Goal: Information Seeking & Learning: Learn about a topic

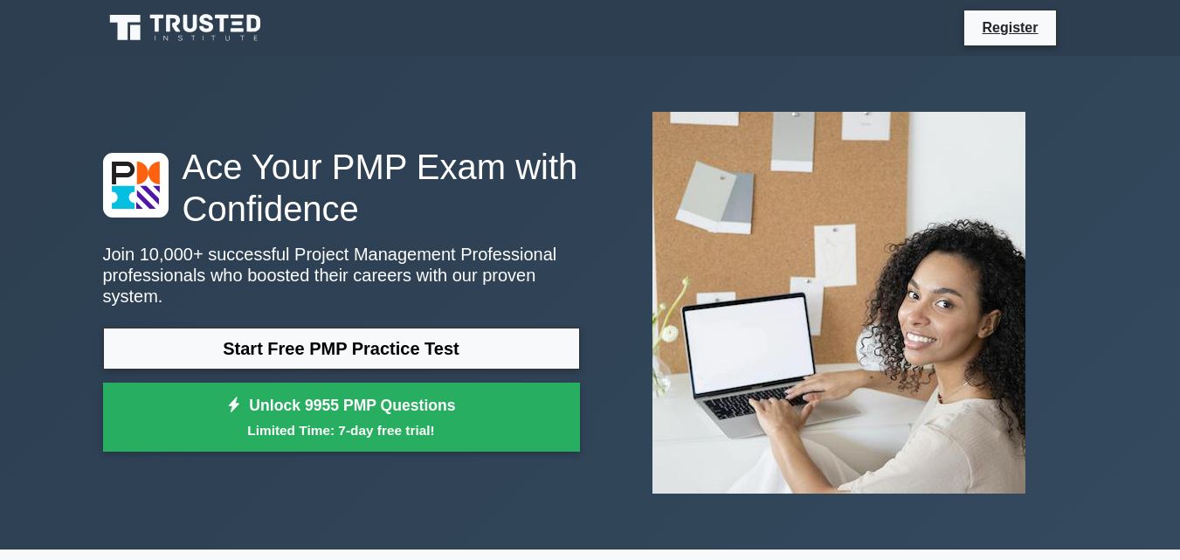
click at [263, 329] on link "Start Free PMP Practice Test" at bounding box center [341, 349] width 477 height 42
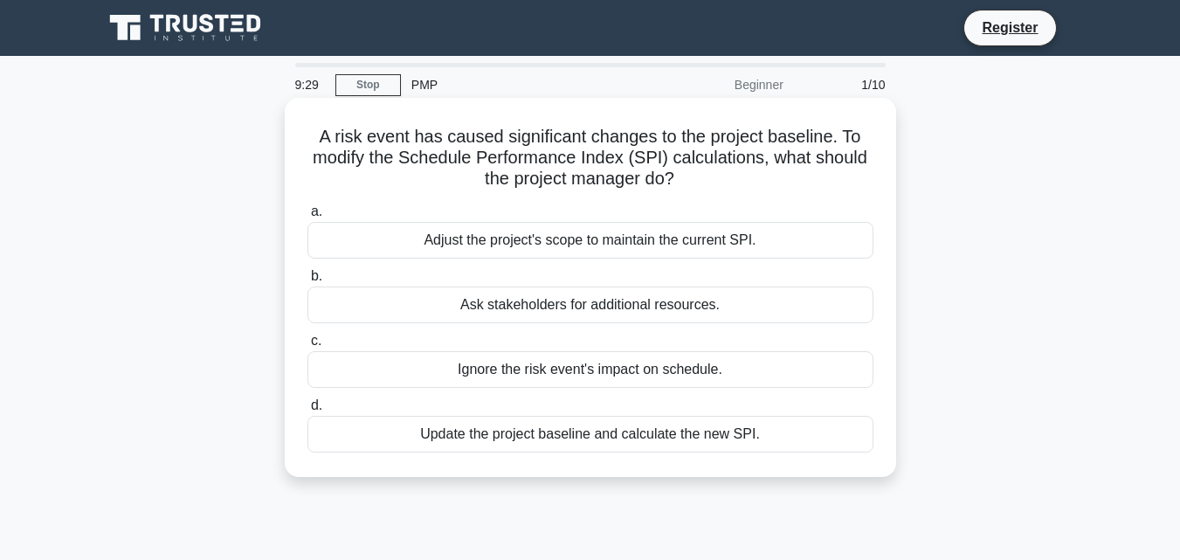
click at [660, 437] on div "Update the project baseline and calculate the new SPI." at bounding box center [590, 434] width 566 height 37
click at [307, 411] on input "d. Update the project baseline and calculate the new SPI." at bounding box center [307, 405] width 0 height 11
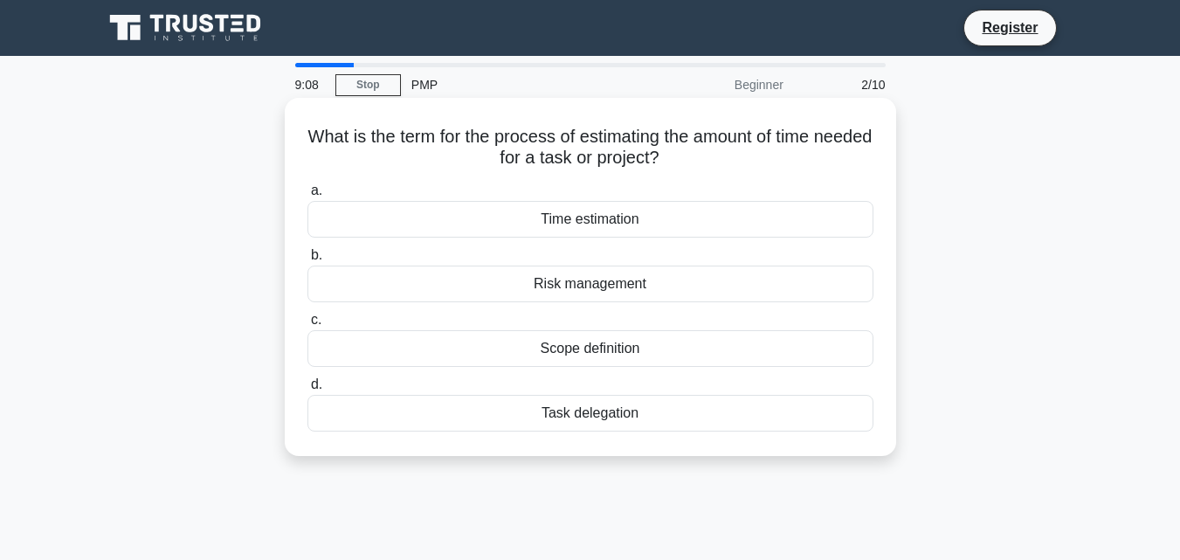
click at [607, 408] on div "Task delegation" at bounding box center [590, 413] width 566 height 37
click at [307, 390] on input "d. Task delegation" at bounding box center [307, 384] width 0 height 11
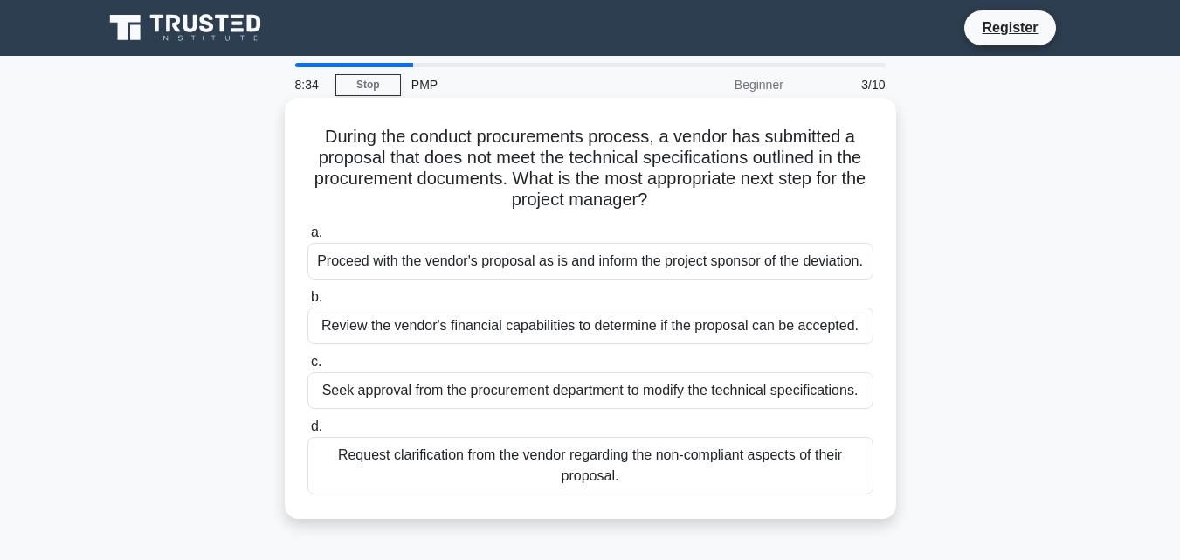
click at [578, 407] on div "Seek approval from the procurement department to modify the technical specifica…" at bounding box center [590, 390] width 566 height 37
click at [307, 368] on input "c. Seek approval from the procurement department to modify the technical specif…" at bounding box center [307, 361] width 0 height 11
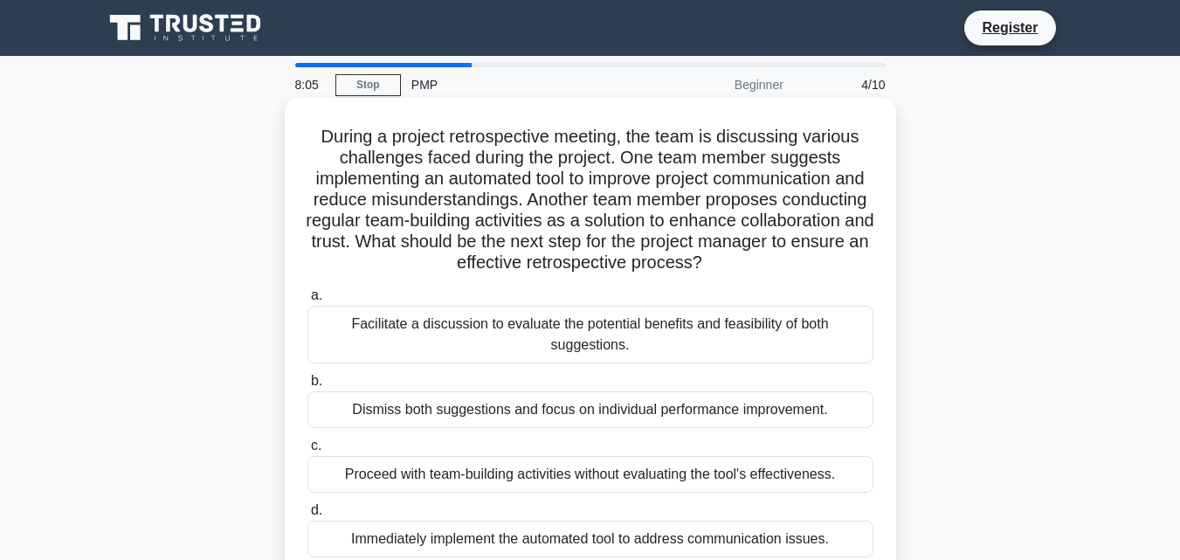
click at [771, 346] on div "Facilitate a discussion to evaluate the potential benefits and feasibility of b…" at bounding box center [590, 335] width 566 height 58
click at [307, 301] on input "a. Facilitate a discussion to evaluate the potential benefits and feasibility o…" at bounding box center [307, 295] width 0 height 11
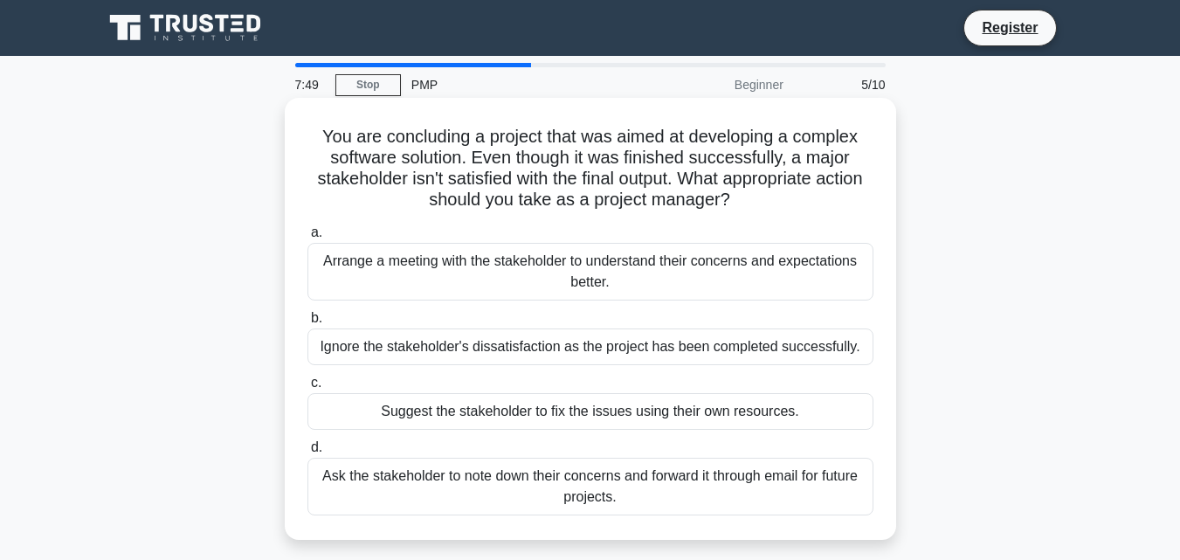
click at [795, 272] on div "Arrange a meeting with the stakeholder to understand their concerns and expecta…" at bounding box center [590, 272] width 566 height 58
click at [307, 238] on input "a. Arrange a meeting with the stakeholder to understand their concerns and expe…" at bounding box center [307, 232] width 0 height 11
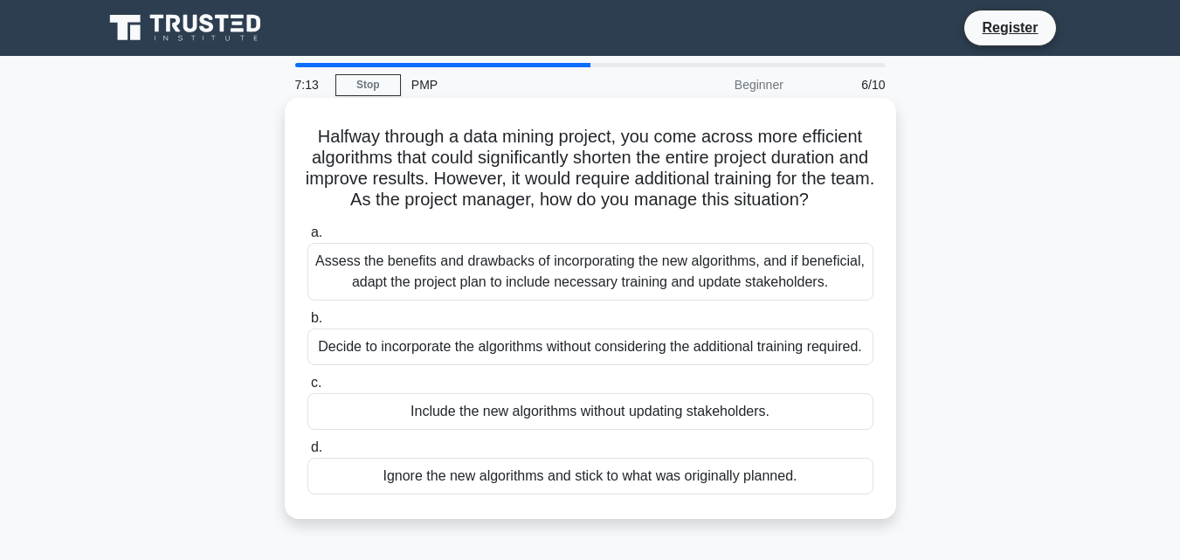
click at [820, 293] on div "Assess the benefits and drawbacks of incorporating the new algorithms, and if b…" at bounding box center [590, 272] width 566 height 58
click at [307, 238] on input "a. Assess the benefits and drawbacks of incorporating the new algorithms, and i…" at bounding box center [307, 232] width 0 height 11
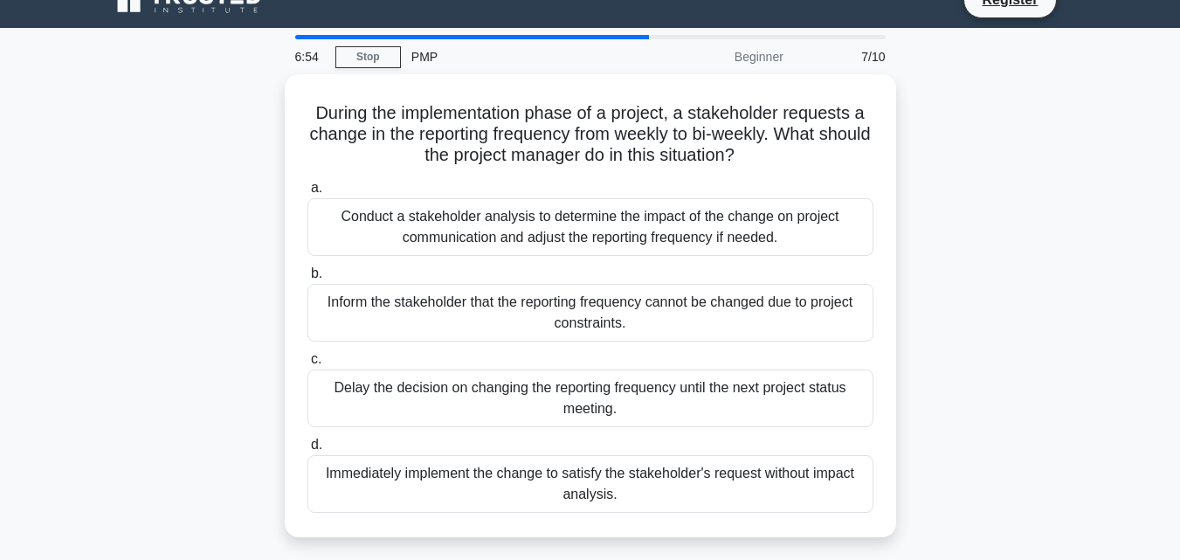
scroll to position [30, 0]
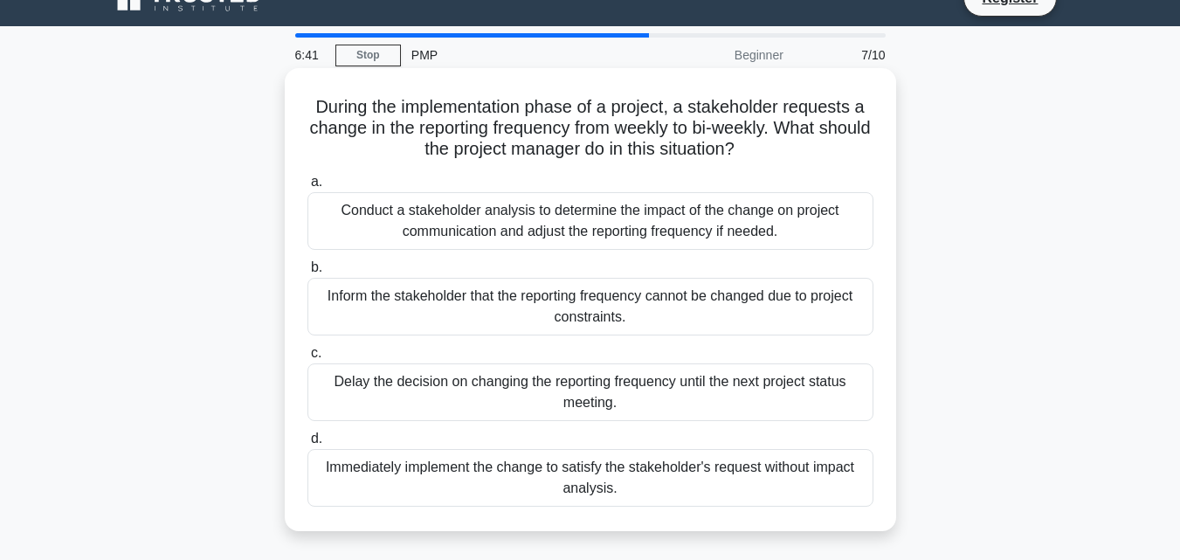
click at [866, 233] on div "Conduct a stakeholder analysis to determine the impact of the change on project…" at bounding box center [590, 221] width 566 height 58
click at [307, 188] on input "a. Conduct a stakeholder analysis to determine the impact of the change on proj…" at bounding box center [307, 181] width 0 height 11
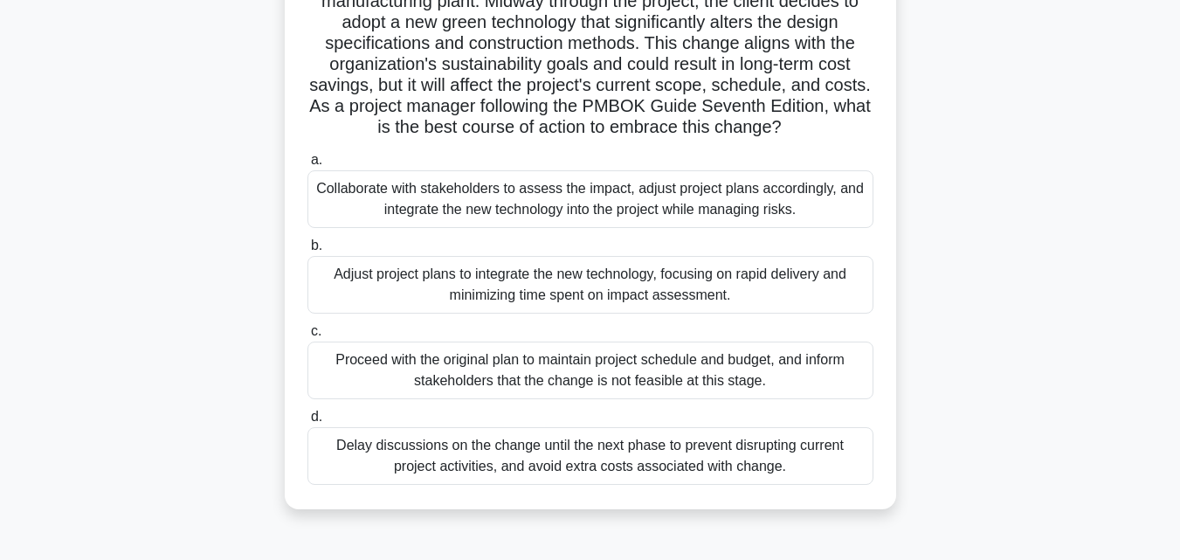
scroll to position [162, 0]
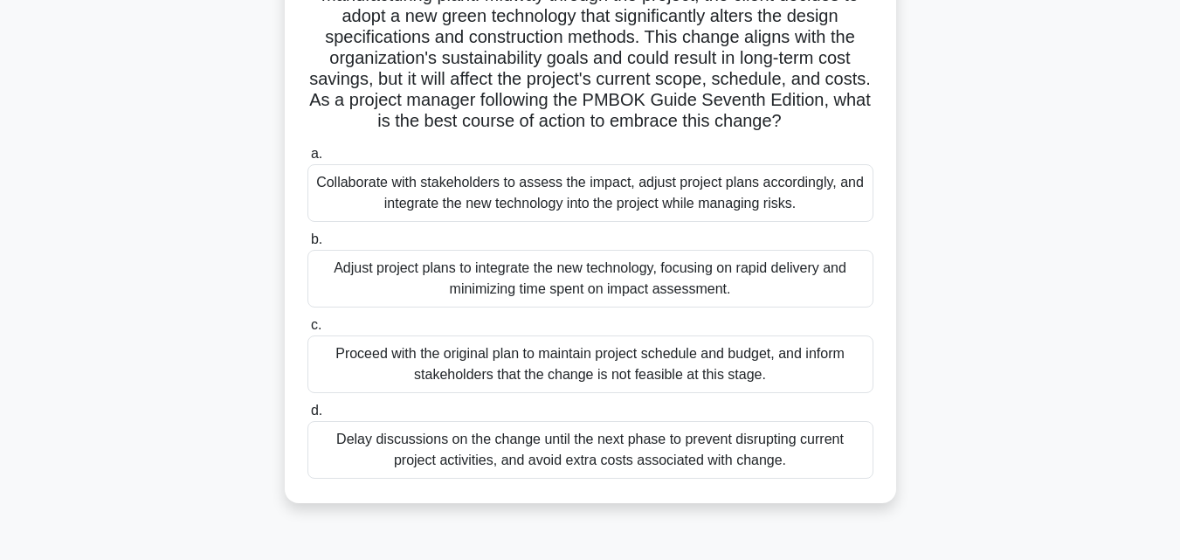
click at [731, 189] on div "Collaborate with stakeholders to assess the impact, adjust project plans accord…" at bounding box center [590, 193] width 566 height 58
click at [307, 160] on input "a. Collaborate with stakeholders to assess the impact, adjust project plans acc…" at bounding box center [307, 153] width 0 height 11
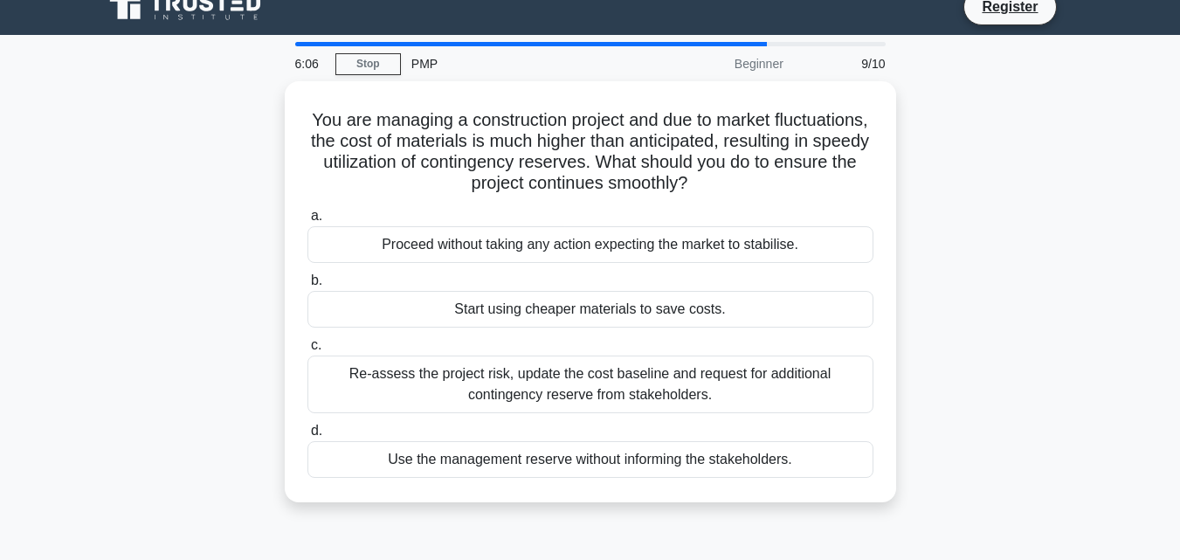
scroll to position [0, 0]
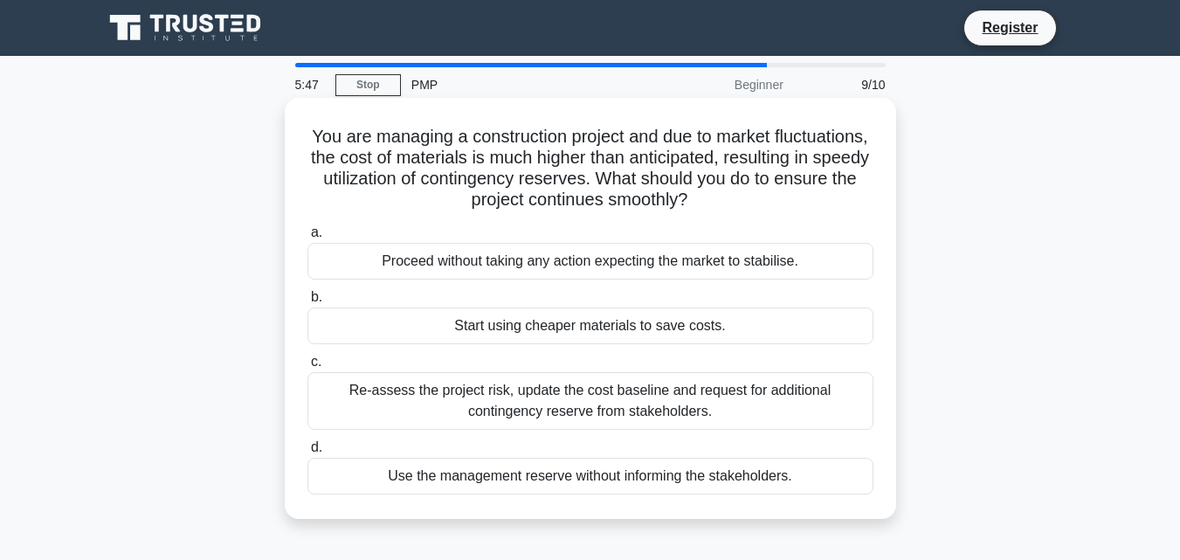
click at [834, 402] on div "Re-assess the project risk, update the cost baseline and request for additional…" at bounding box center [590, 401] width 566 height 58
click at [307, 368] on input "c. Re-assess the project risk, update the cost baseline and request for additio…" at bounding box center [307, 361] width 0 height 11
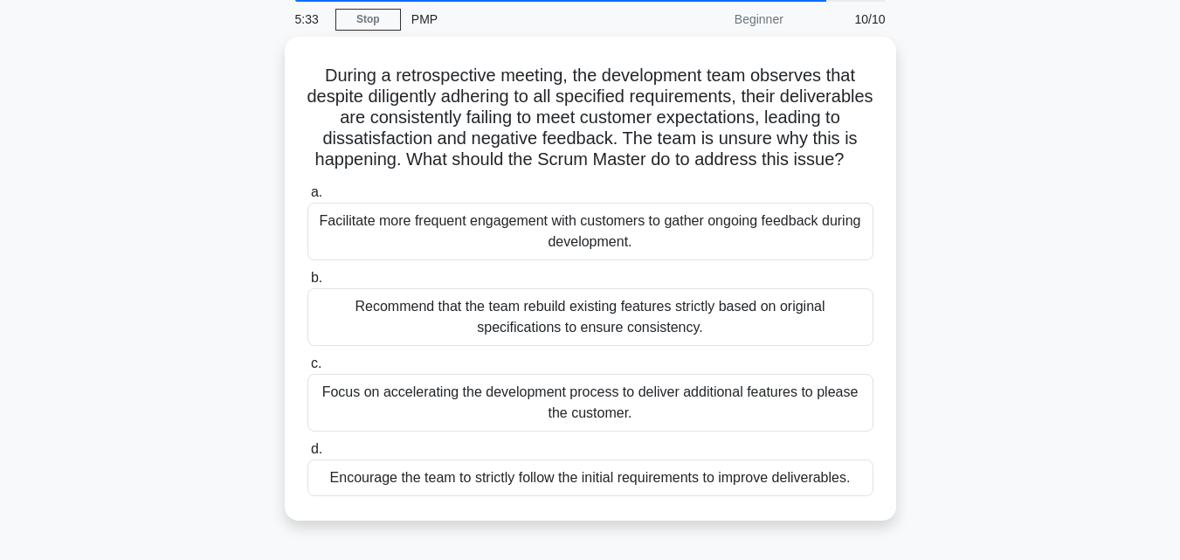
scroll to position [67, 0]
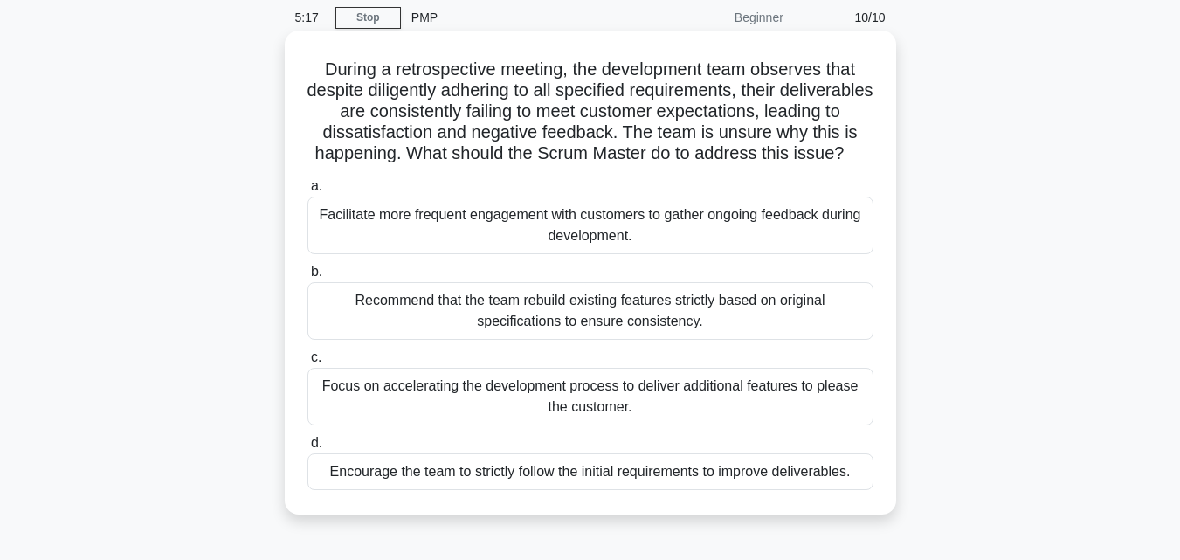
click at [801, 490] on div "Encourage the team to strictly follow the initial requirements to improve deliv…" at bounding box center [590, 471] width 566 height 37
click at [307, 449] on input "d. Encourage the team to strictly follow the initial requirements to improve de…" at bounding box center [307, 443] width 0 height 11
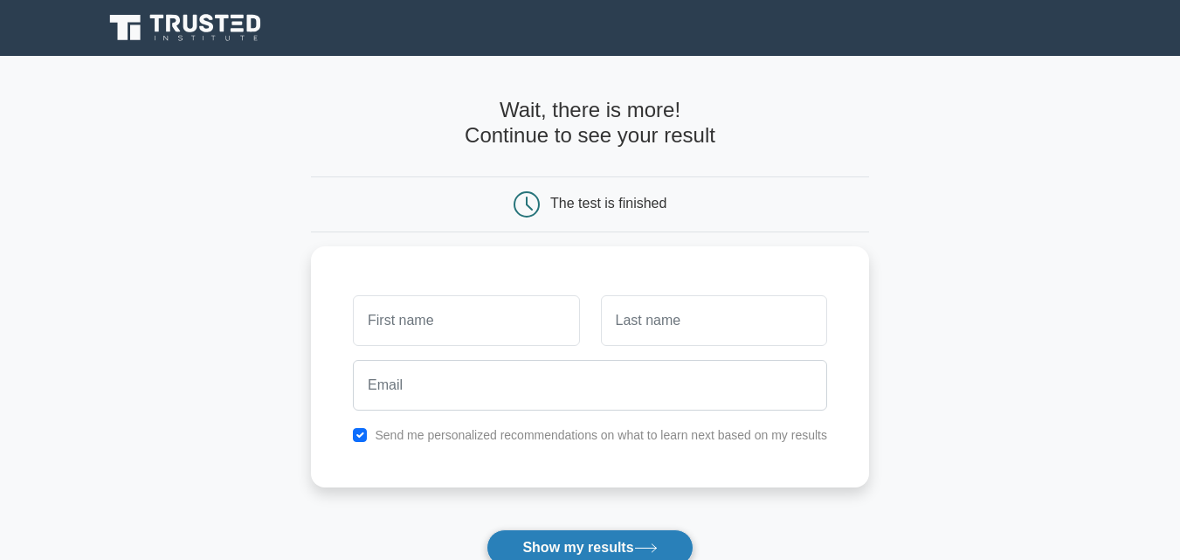
click at [648, 536] on button "Show my results" at bounding box center [590, 547] width 206 height 37
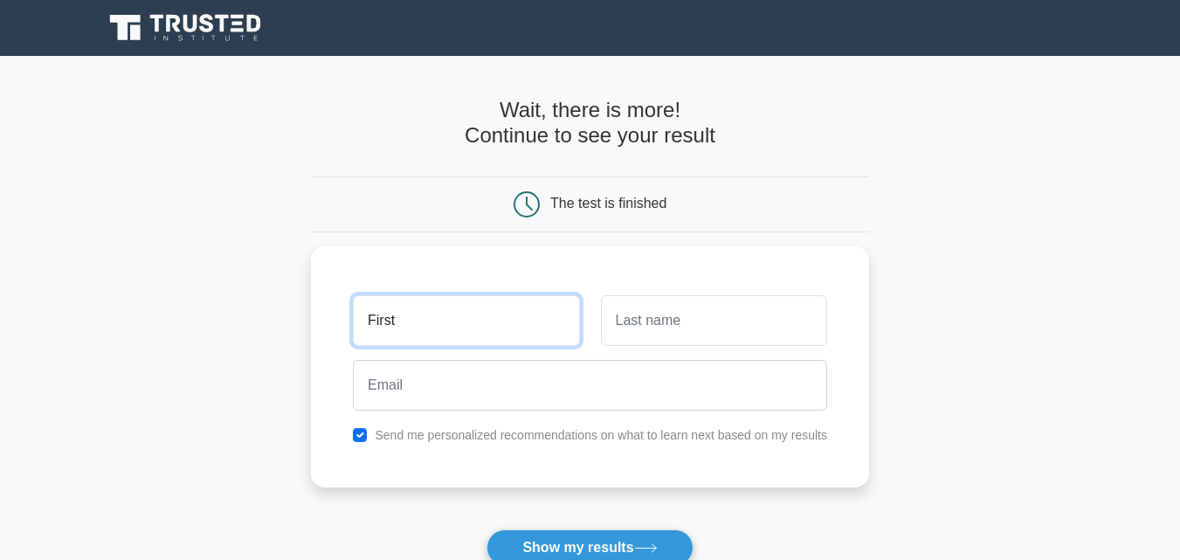
type input "First"
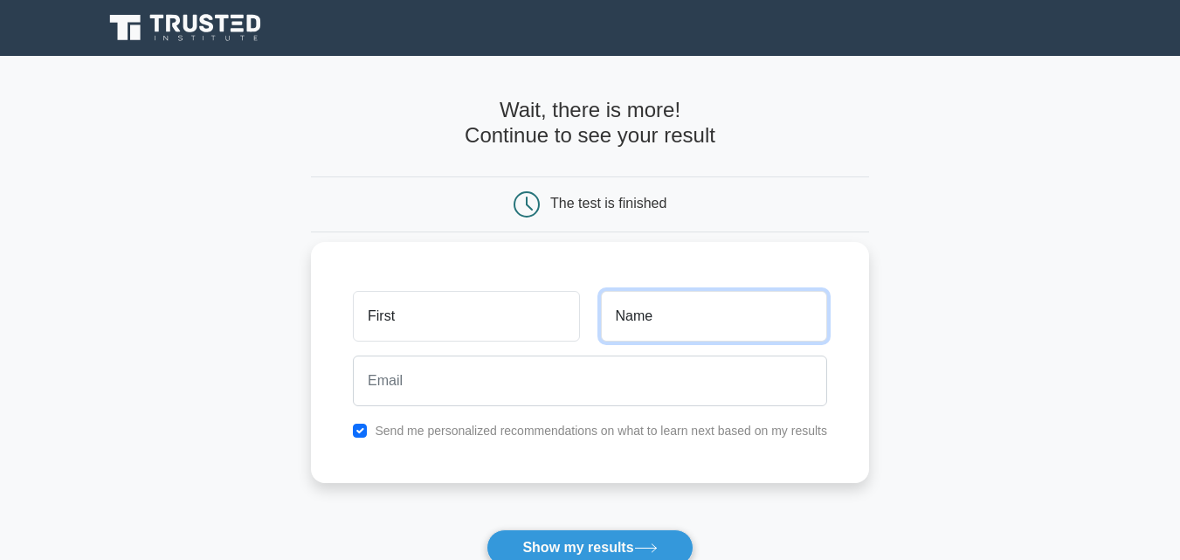
type input "Name"
click at [365, 430] on input "checkbox" at bounding box center [360, 431] width 14 height 14
checkbox input "false"
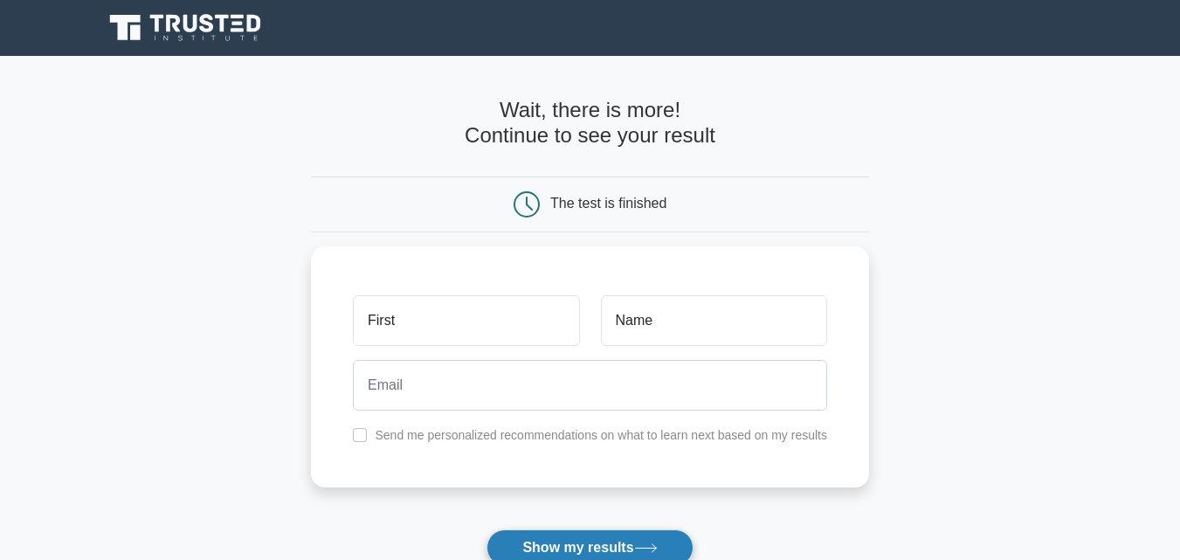
click at [617, 542] on button "Show my results" at bounding box center [590, 547] width 206 height 37
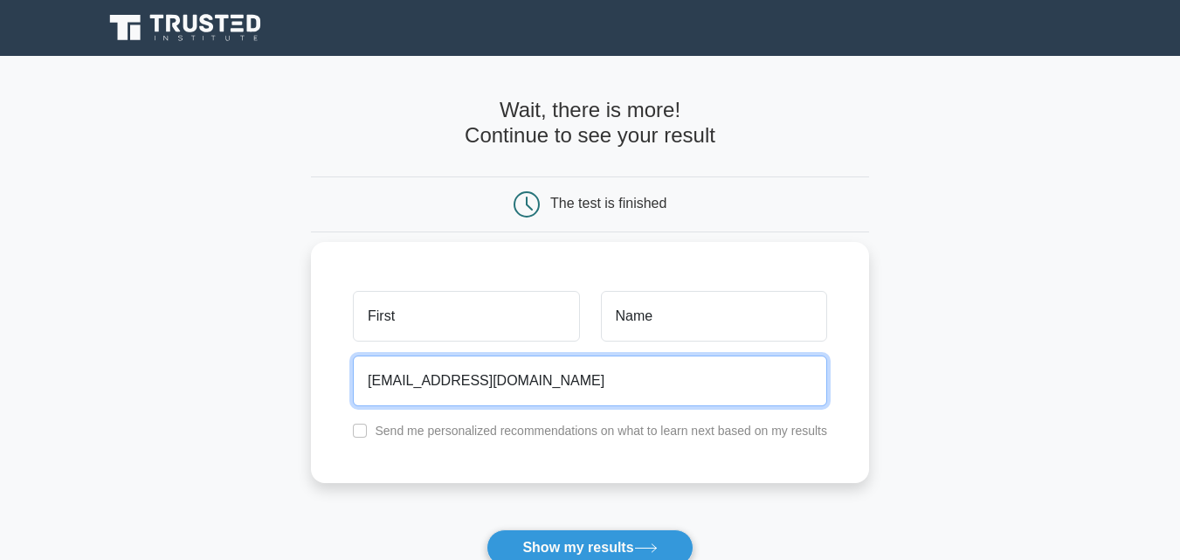
type input "asyf007@gmail.com"
click at [487, 529] on button "Show my results" at bounding box center [590, 547] width 206 height 37
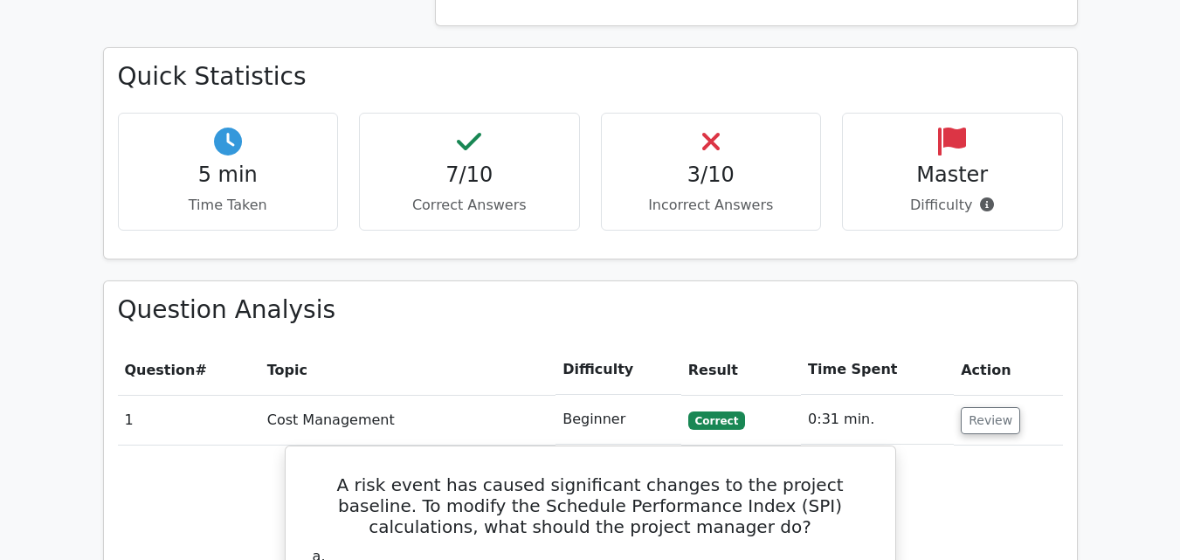
scroll to position [1130, 0]
